Goal: Information Seeking & Learning: Learn about a topic

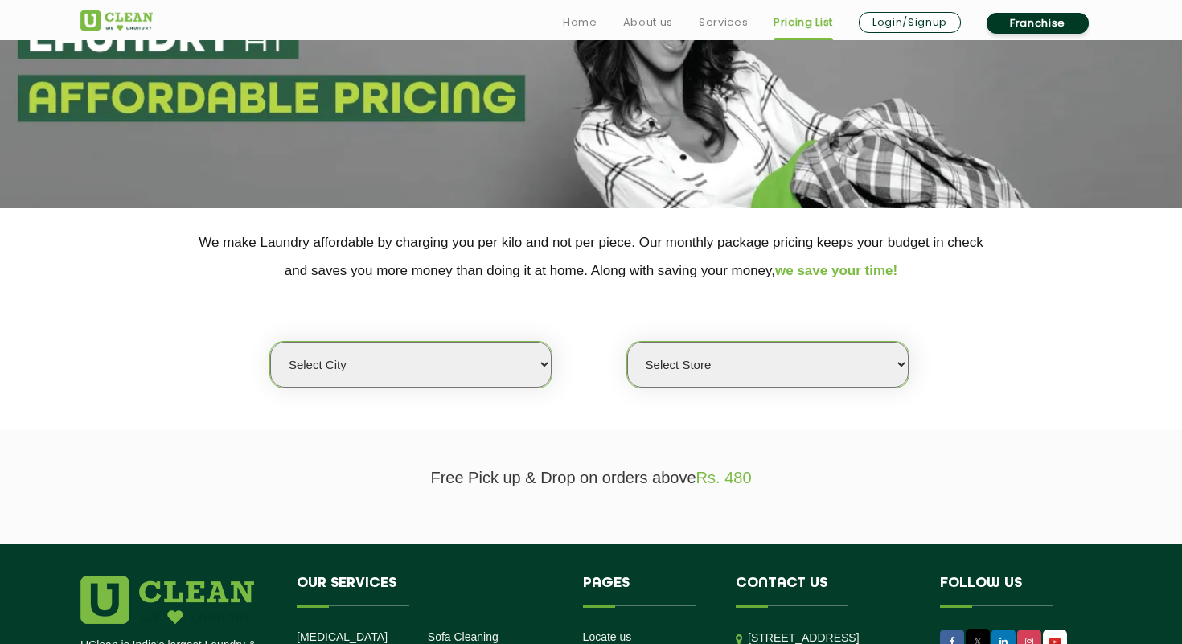
scroll to position [170, 0]
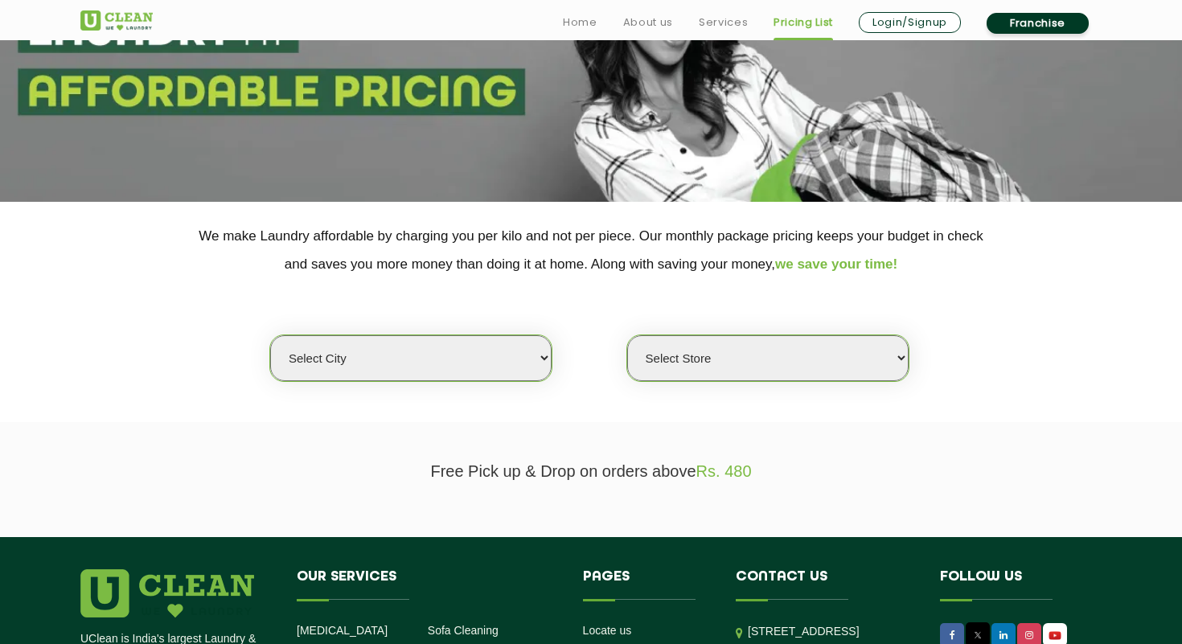
click at [356, 367] on select "Select city [GEOGRAPHIC_DATA] [GEOGRAPHIC_DATA] [GEOGRAPHIC_DATA] [GEOGRAPHIC_D…" at bounding box center [410, 358] width 281 height 46
select select "28"
click at [270, 335] on select "Select city [GEOGRAPHIC_DATA] [GEOGRAPHIC_DATA] [GEOGRAPHIC_DATA] [GEOGRAPHIC_D…" at bounding box center [410, 358] width 281 height 46
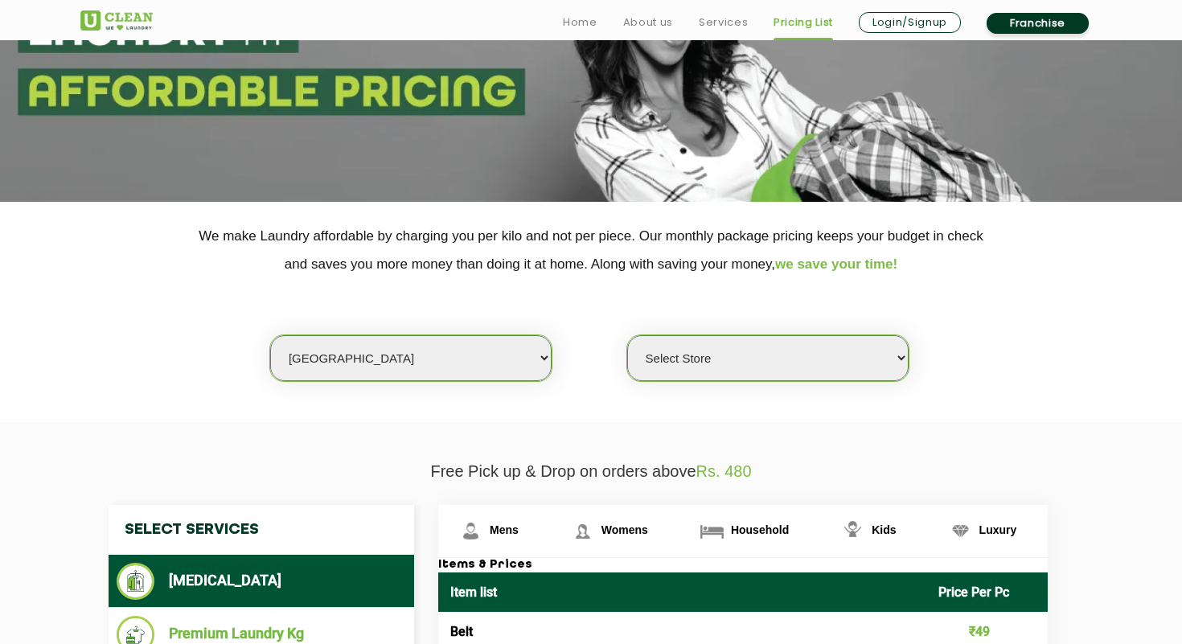
click at [700, 365] on select "Select Store [GEOGRAPHIC_DATA] [GEOGRAPHIC_DATA] [GEOGRAPHIC_DATA] [GEOGRAPHIC_…" at bounding box center [767, 358] width 281 height 46
select select "68"
click at [627, 335] on select "Select Store [GEOGRAPHIC_DATA] [GEOGRAPHIC_DATA] [GEOGRAPHIC_DATA] [GEOGRAPHIC_…" at bounding box center [767, 358] width 281 height 46
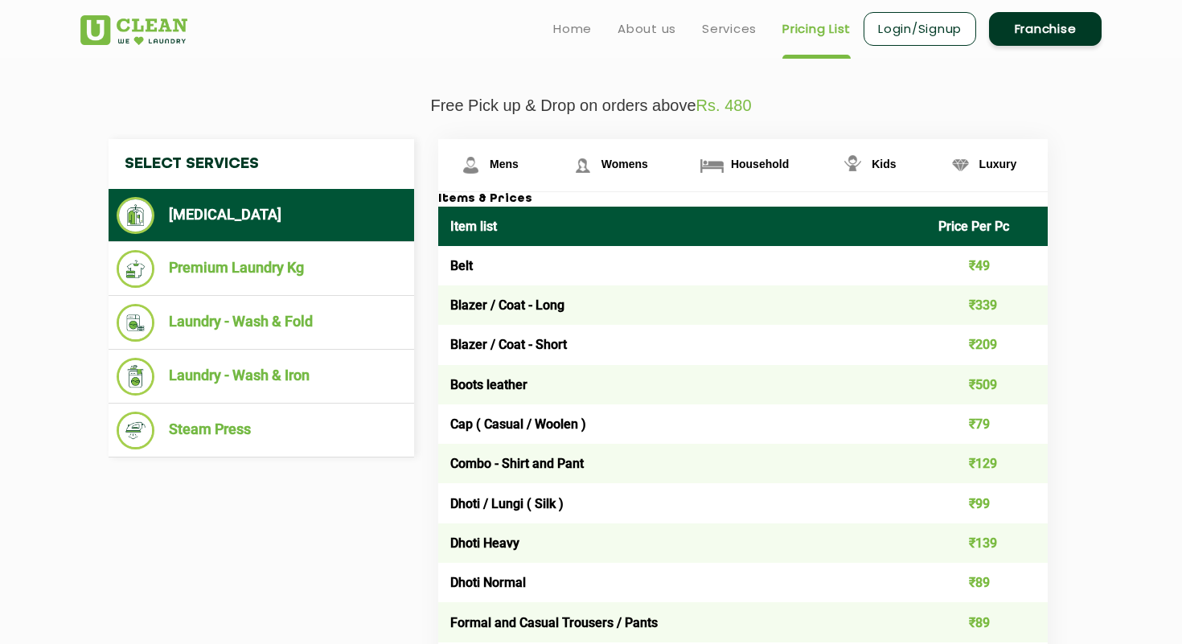
scroll to position [492, 0]
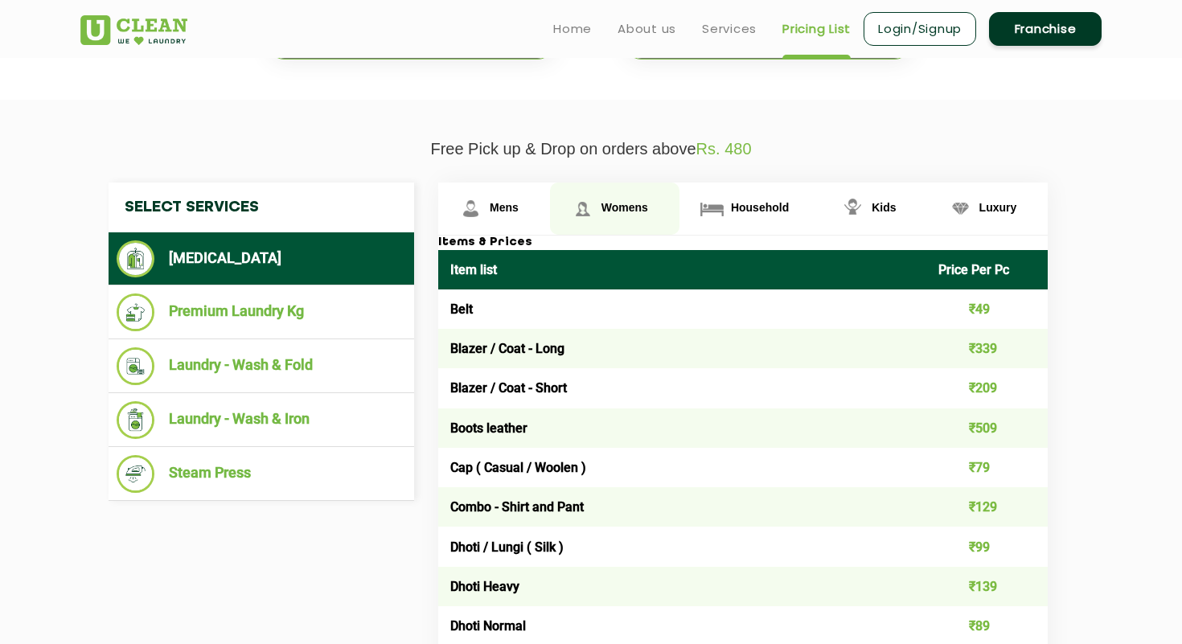
click at [614, 210] on span "Womens" at bounding box center [625, 207] width 47 height 13
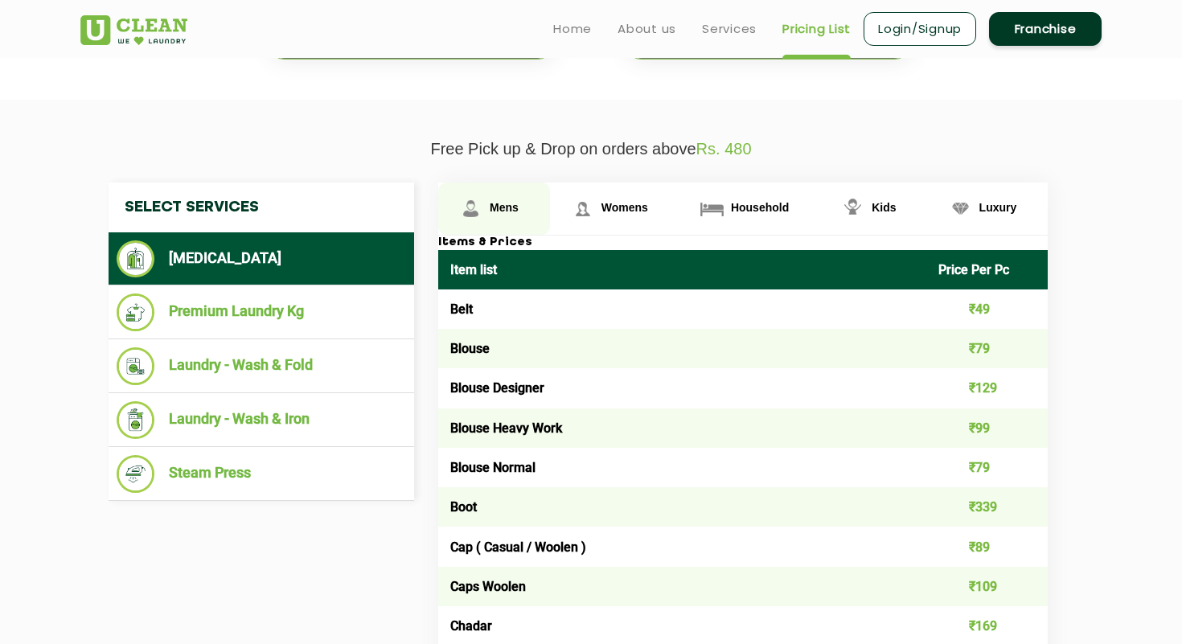
click at [513, 203] on span "Mens" at bounding box center [504, 207] width 29 height 13
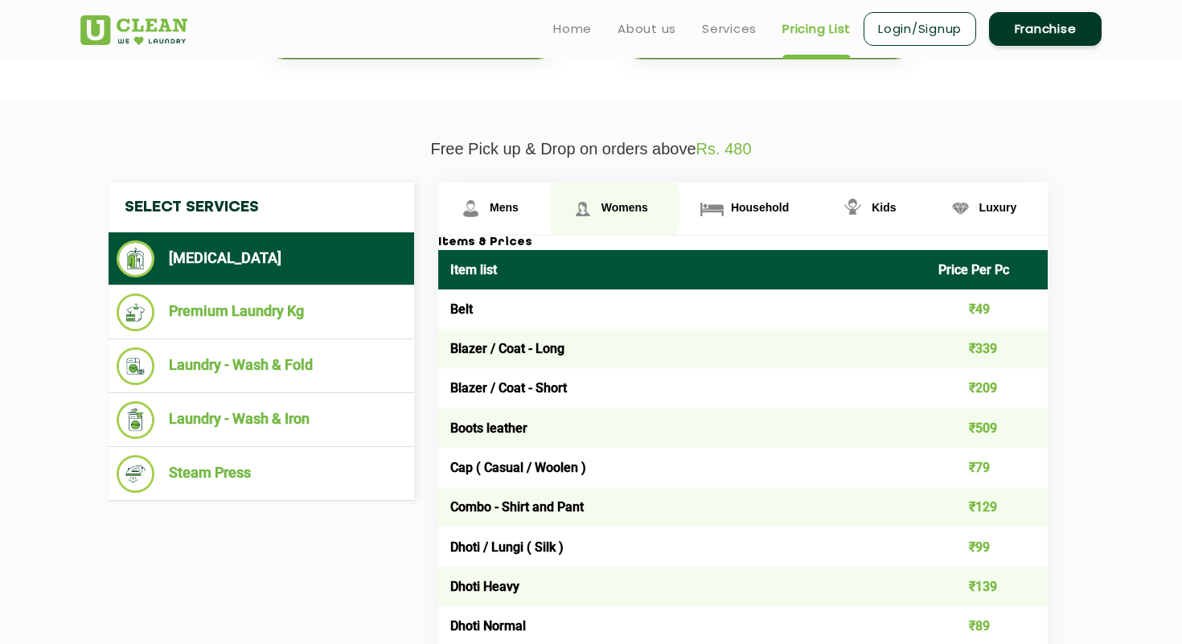
click at [606, 218] on link "Womens" at bounding box center [614, 209] width 129 height 52
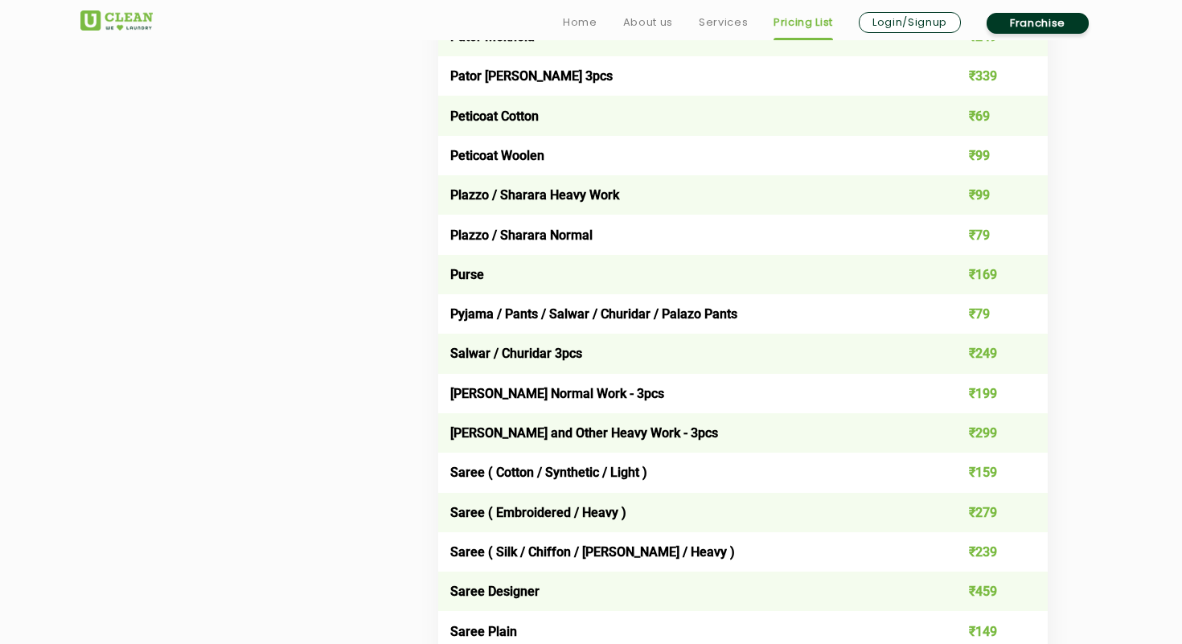
scroll to position [4229, 0]
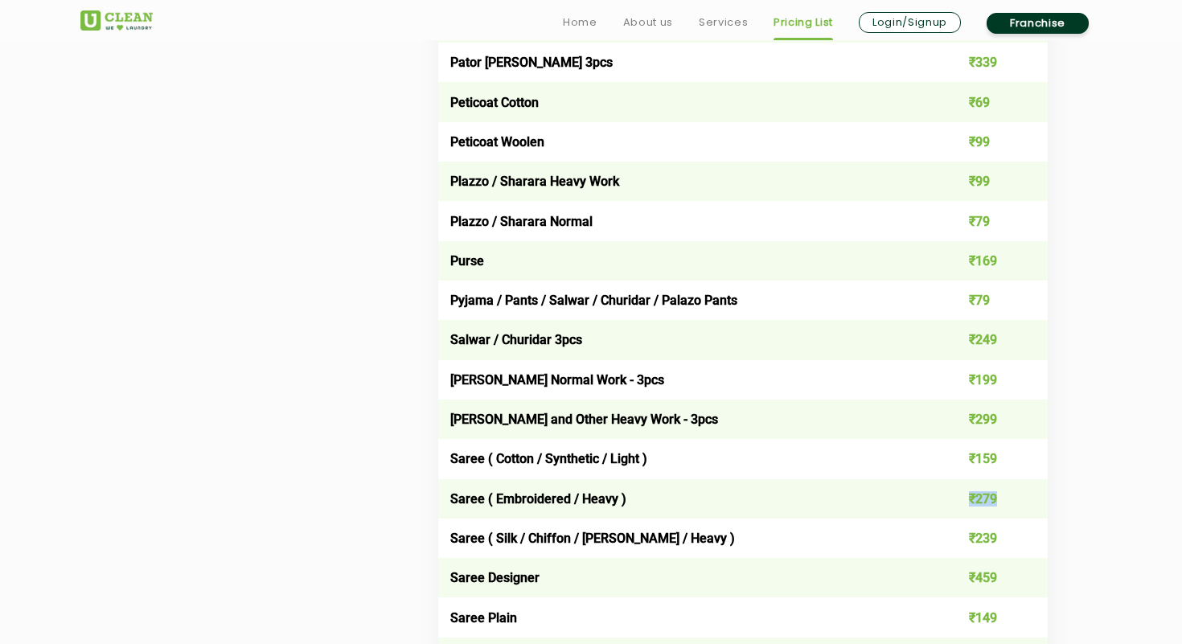
drag, startPoint x: 969, startPoint y: 494, endPoint x: 1030, endPoint y: 495, distance: 61.1
click at [1031, 495] on td "₹279" at bounding box center [987, 498] width 122 height 39
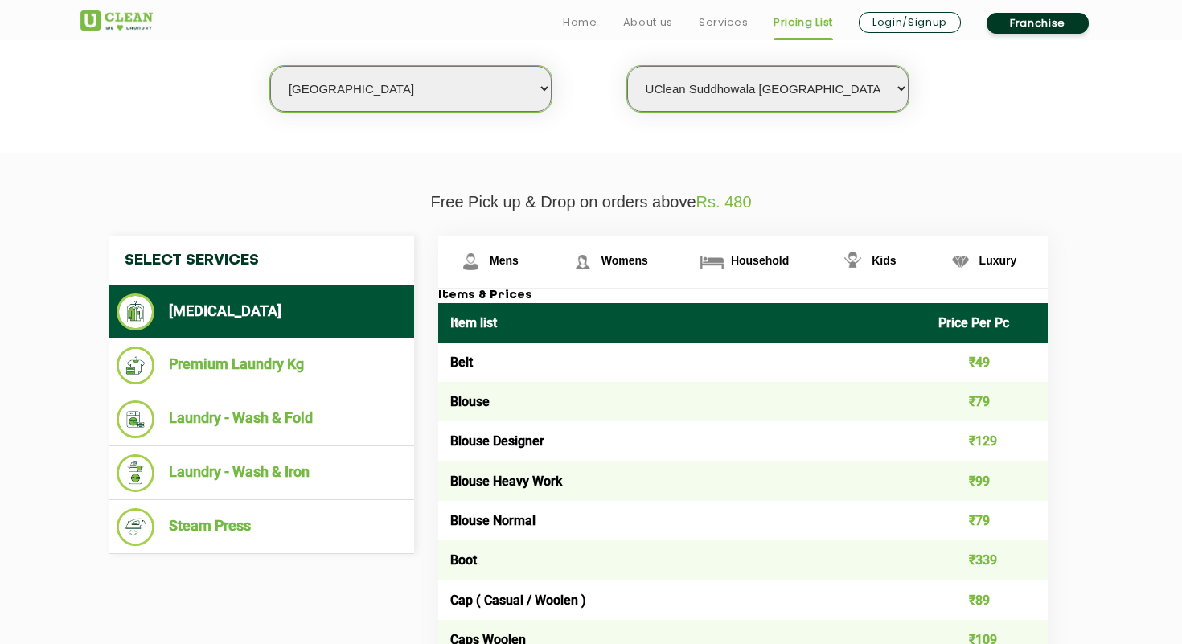
scroll to position [528, 0]
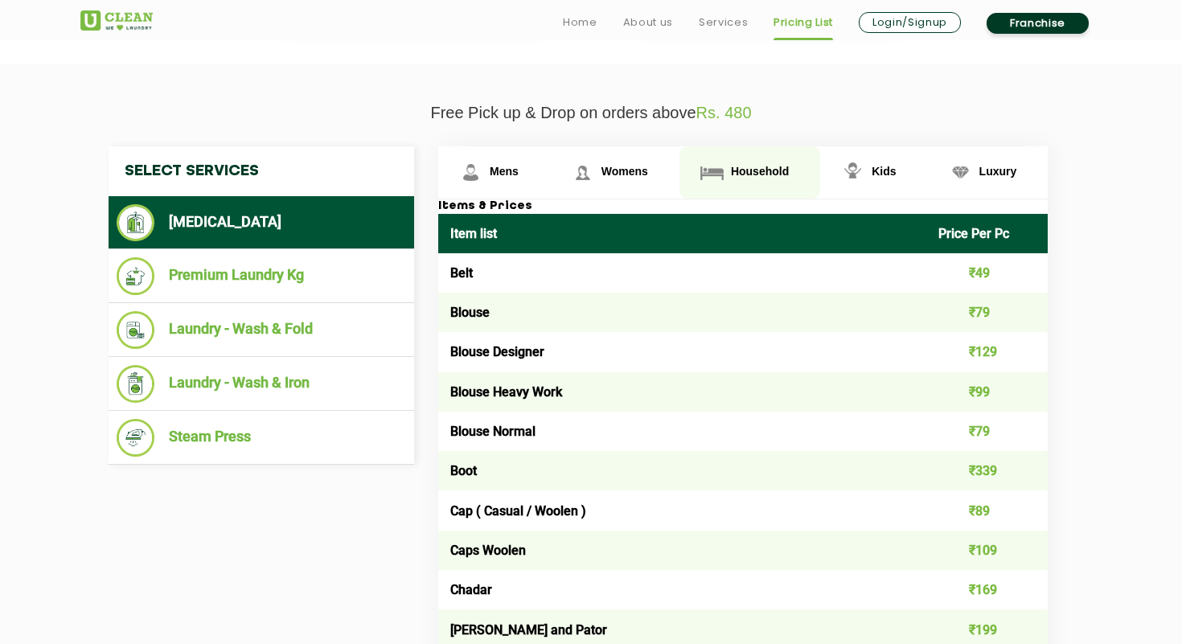
click at [741, 183] on link "Household" at bounding box center [750, 172] width 141 height 52
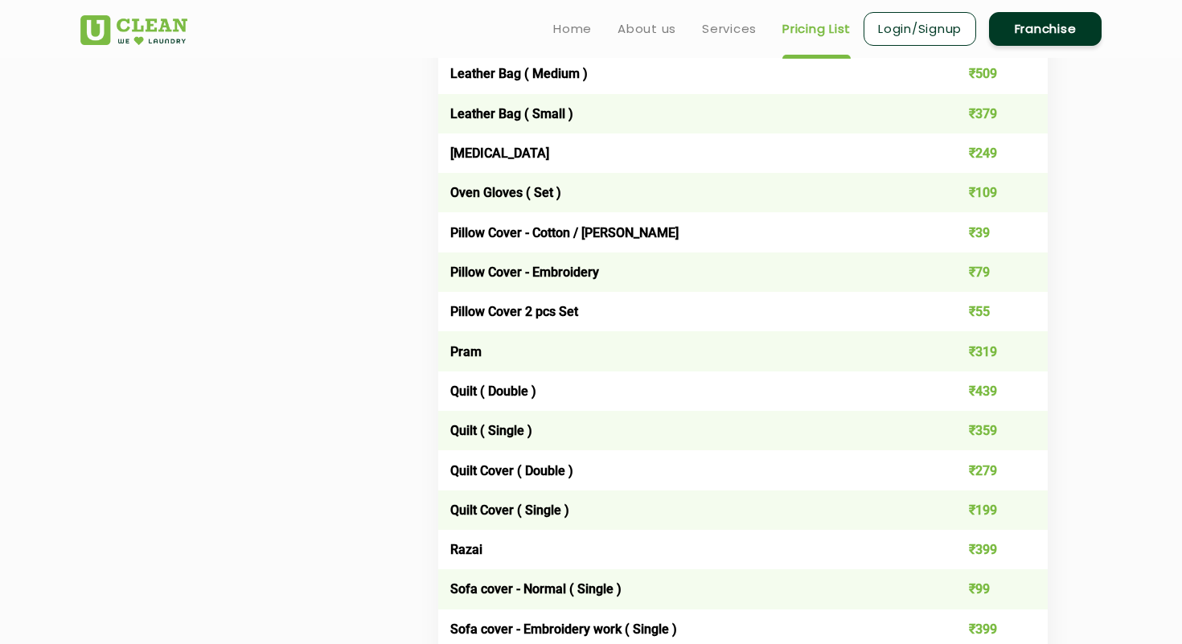
scroll to position [2043, 0]
